Goal: Task Accomplishment & Management: Complete application form

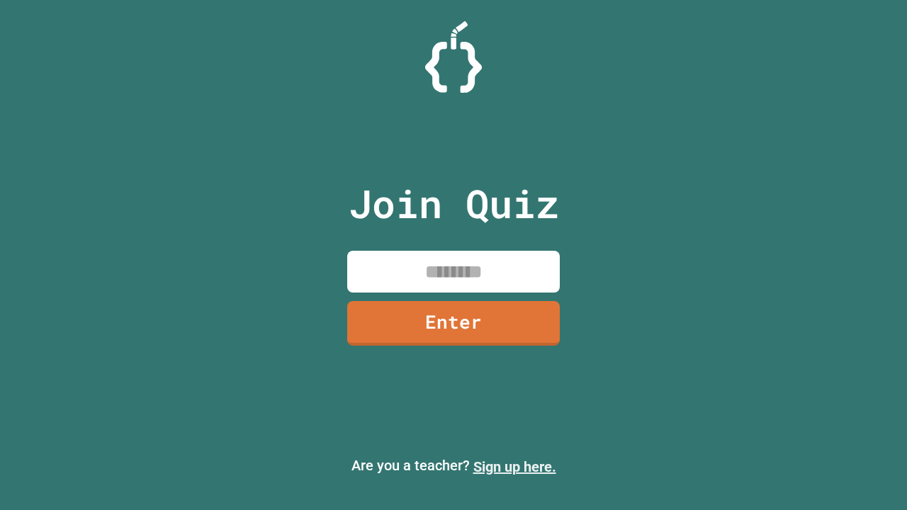
click at [514, 467] on link "Sign up here." at bounding box center [514, 466] width 83 height 17
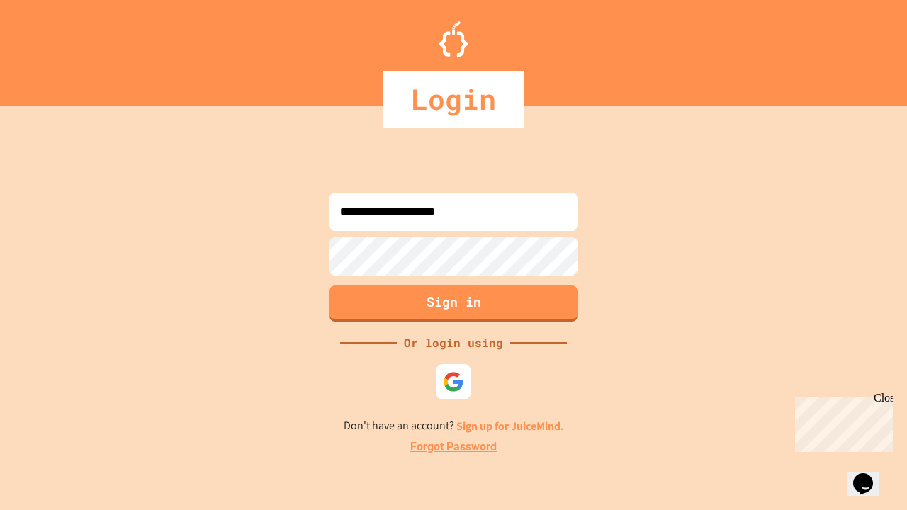
type input "**********"
